Goal: Task Accomplishment & Management: Use online tool/utility

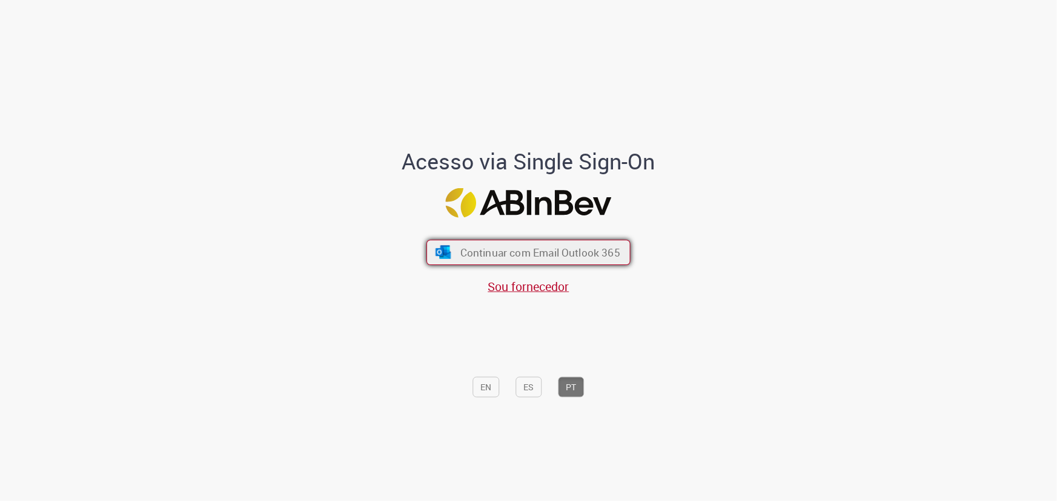
click at [487, 252] on span "Continuar com Email Outlook 365" at bounding box center [540, 253] width 160 height 14
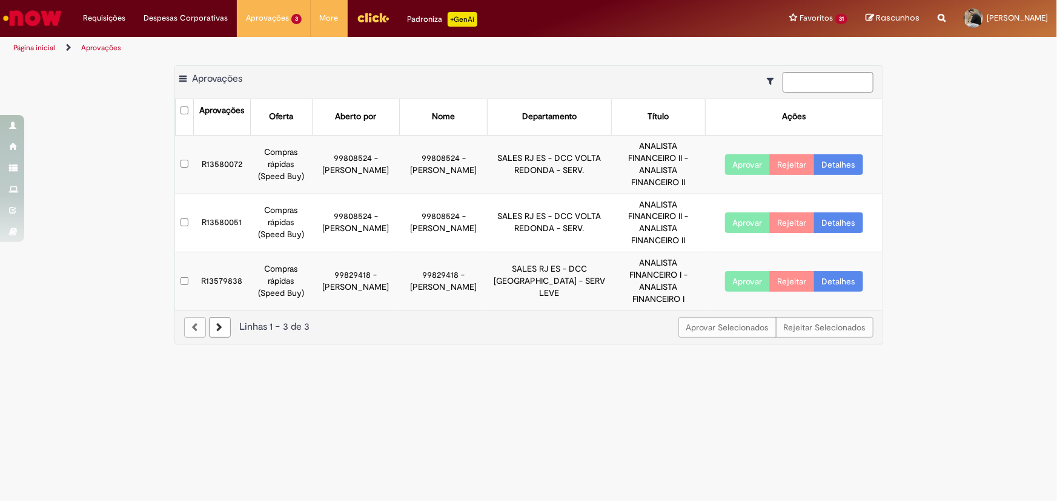
click at [476, 354] on main "Aprovações Exportar como PDF Exportar como Excel Exportar como CSV Aprovações A…" at bounding box center [528, 280] width 1057 height 442
click at [746, 158] on button "Aprovar" at bounding box center [747, 164] width 45 height 21
click at [748, 213] on button "Aprovar" at bounding box center [747, 223] width 45 height 21
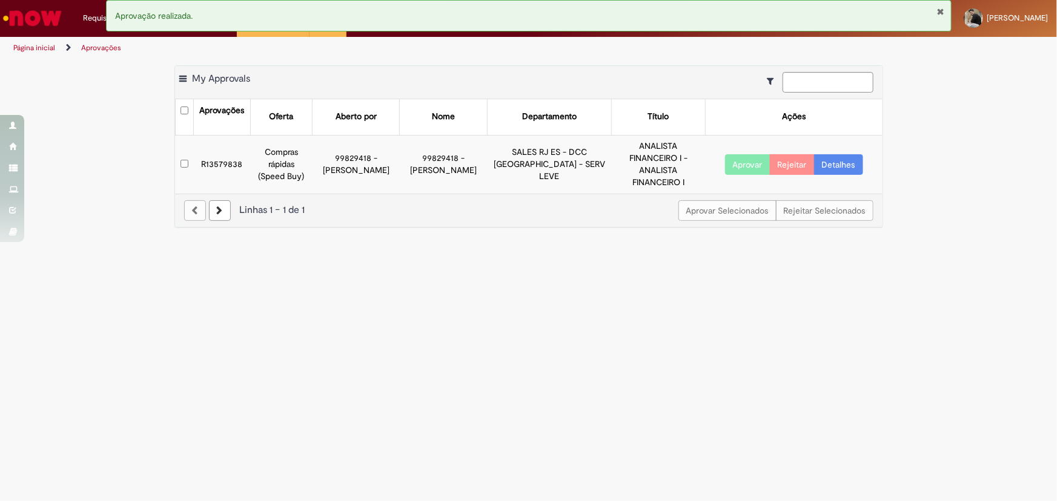
click at [741, 159] on button "Aprovar" at bounding box center [747, 164] width 45 height 21
